Goal: Entertainment & Leisure: Consume media (video, audio)

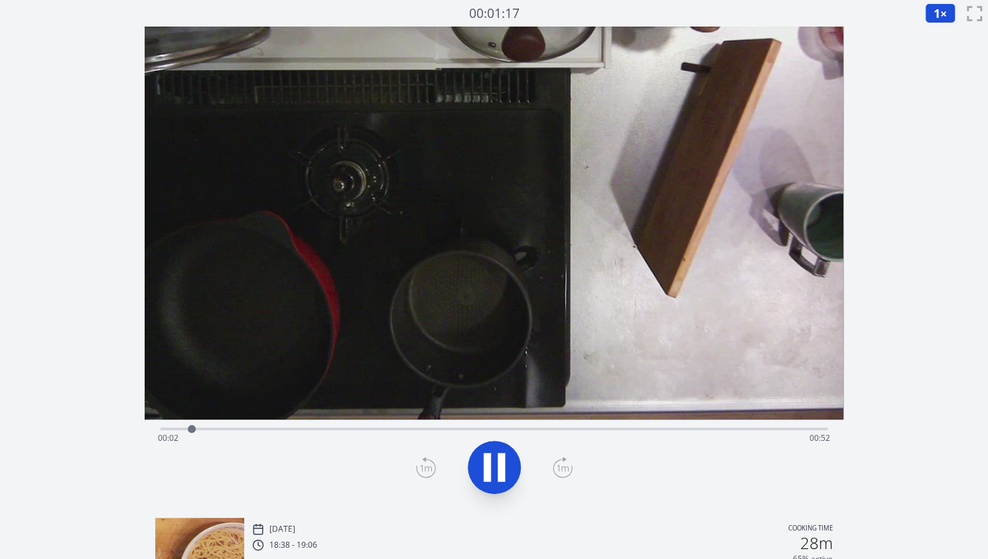
click at [932, 14] on button "1 ×" at bounding box center [940, 13] width 31 height 20
click at [941, 118] on li "2×" at bounding box center [943, 116] width 37 height 21
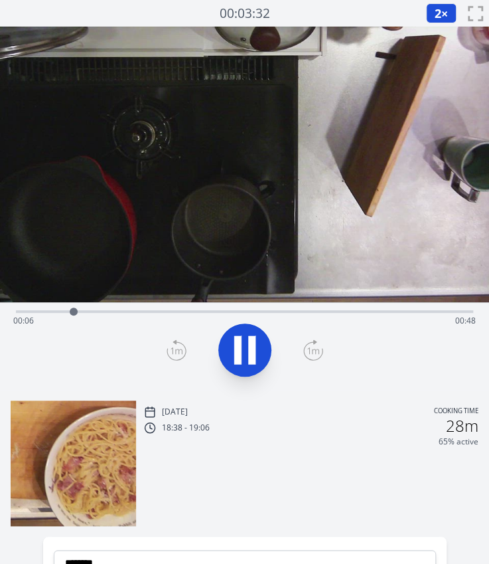
click at [239, 358] on icon at bounding box center [237, 349] width 7 height 29
click at [97, 310] on div "Time elapsed: 00:06 Time remaining: 00:48" at bounding box center [244, 320] width 463 height 21
click at [130, 311] on div "Time elapsed: 00:09 Time remaining: 00:45" at bounding box center [244, 320] width 463 height 21
click at [158, 301] on video at bounding box center [244, 164] width 489 height 275
click at [158, 305] on div "Time elapsed: 00:13 Time remaining: 00:41" at bounding box center [244, 310] width 457 height 16
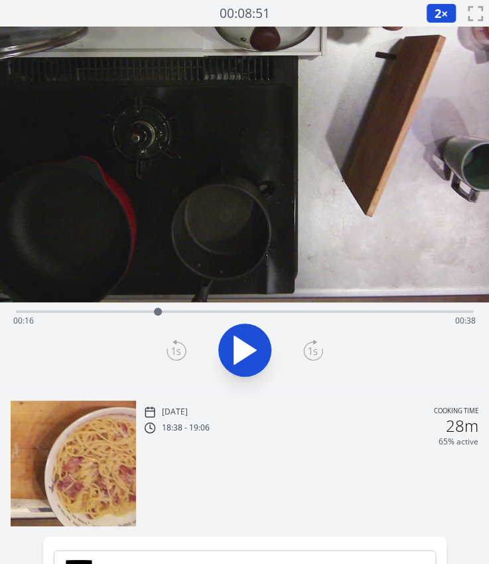
click at [177, 309] on div "Time elapsed: 00:16 Time remaining: 00:38" at bounding box center [244, 310] width 457 height 16
click at [219, 310] on div "Time elapsed: 00:18 Time remaining: 00:35" at bounding box center [244, 320] width 463 height 21
click at [240, 306] on div "Time elapsed: 00:23 Time remaining: 00:30" at bounding box center [244, 310] width 457 height 16
click at [264, 307] on div "Time elapsed: 00:26 Time remaining: 00:28" at bounding box center [244, 310] width 457 height 16
click at [303, 301] on video at bounding box center [244, 164] width 489 height 275
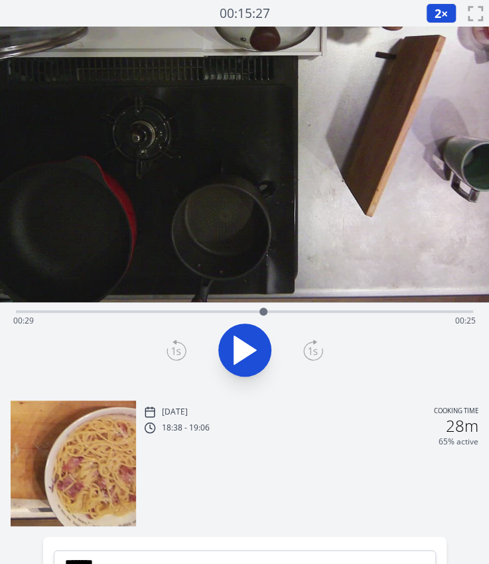
click at [297, 311] on div "Time elapsed: 00:29 Time remaining: 00:25" at bounding box center [244, 320] width 463 height 21
click at [323, 309] on div "Time elapsed: 00:33 Time remaining: 00:21" at bounding box center [244, 310] width 457 height 16
click at [352, 317] on div "Time elapsed: 00:36 Time remaining: 00:18" at bounding box center [244, 320] width 463 height 21
click at [365, 317] on div "Time elapsed: 00:39 Time remaining: 00:15" at bounding box center [244, 320] width 463 height 21
click at [354, 311] on div "Time elapsed: 00:41 Time remaining: 00:13" at bounding box center [244, 320] width 463 height 21
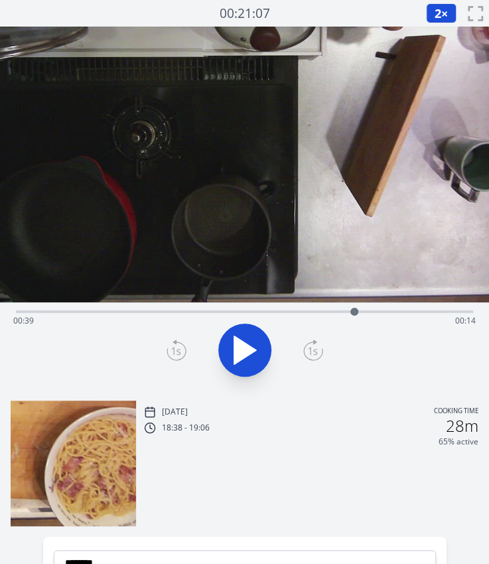
click at [305, 353] on icon at bounding box center [313, 349] width 20 height 21
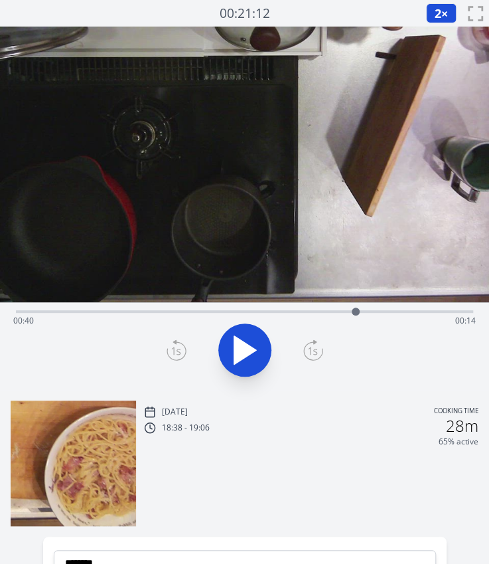
click at [305, 353] on icon at bounding box center [313, 349] width 20 height 21
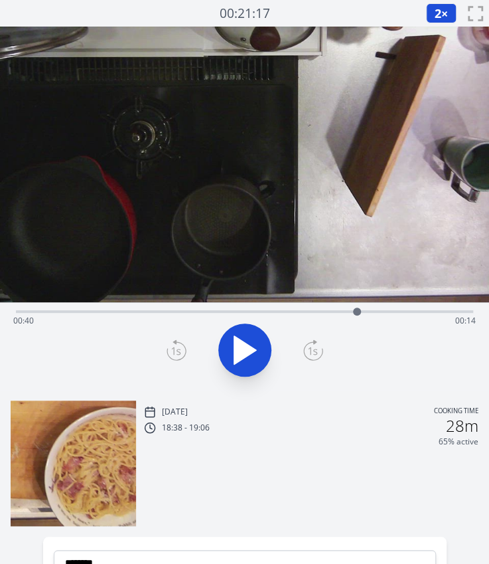
click at [305, 353] on icon at bounding box center [313, 349] width 20 height 21
click at [171, 358] on icon at bounding box center [176, 350] width 19 height 18
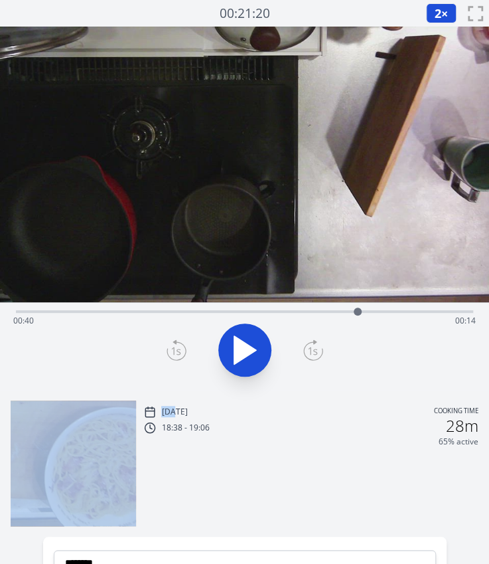
click at [171, 358] on icon at bounding box center [176, 350] width 19 height 18
click at [241, 348] on icon at bounding box center [244, 349] width 37 height 37
click at [238, 346] on icon at bounding box center [237, 349] width 7 height 29
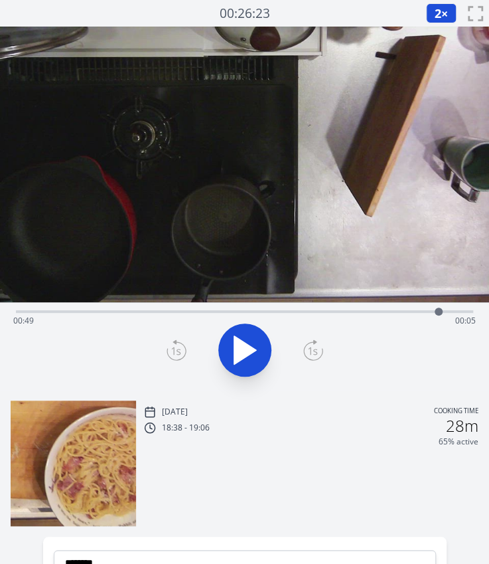
click at [270, 310] on div "Time elapsed: 00:49 Time remaining: 00:05" at bounding box center [244, 320] width 463 height 21
click at [260, 352] on icon at bounding box center [244, 349] width 37 height 37
